Goal: Check status

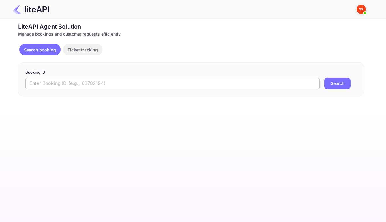
click at [218, 83] on input "text" at bounding box center [172, 84] width 294 height 12
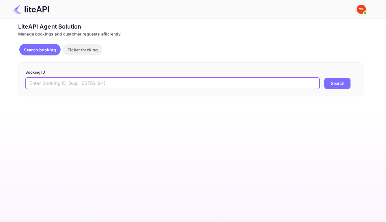
paste input "8591350"
click at [216, 86] on input "8591350" at bounding box center [172, 84] width 294 height 12
type input "8591350"
click at [324, 78] on button "Search" at bounding box center [337, 84] width 26 height 12
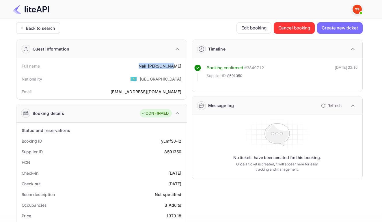
drag, startPoint x: 147, startPoint y: 66, endPoint x: 177, endPoint y: 72, distance: 30.8
click at [177, 71] on div "Full name [PERSON_NAME]" at bounding box center [102, 66] width 166 height 11
copy div "[PERSON_NAME]"
drag, startPoint x: 159, startPoint y: 145, endPoint x: 180, endPoint y: 146, distance: 21.1
click at [180, 146] on div "Booking ID yLmfSJ-l2" at bounding box center [102, 141] width 166 height 11
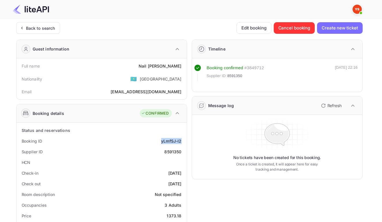
copy div "yLmfSJ-l2"
drag, startPoint x: 162, startPoint y: 155, endPoint x: 180, endPoint y: 157, distance: 17.5
click at [180, 157] on div "Supplier ID 8591350" at bounding box center [102, 151] width 166 height 11
copy div "8591350"
